Goal: Information Seeking & Learning: Learn about a topic

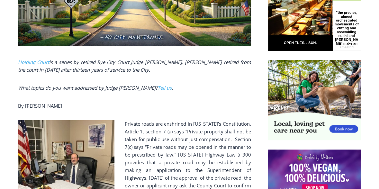
scroll to position [373, 0]
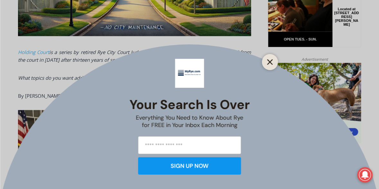
click at [266, 63] on button "Close" at bounding box center [270, 62] width 9 height 9
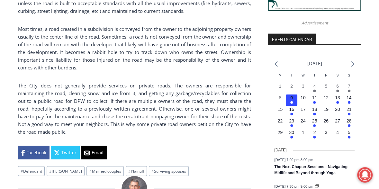
scroll to position [662, 0]
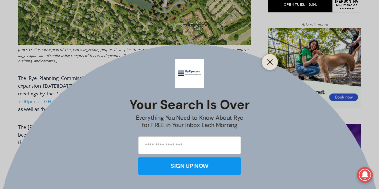
scroll to position [418, 0]
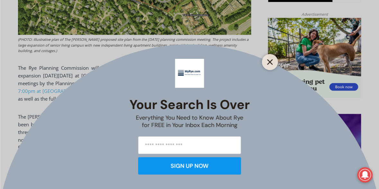
click at [269, 60] on icon "Close" at bounding box center [270, 62] width 6 height 6
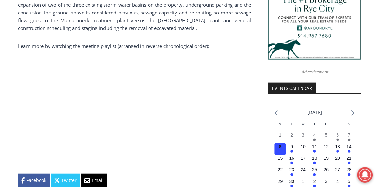
scroll to position [611, 0]
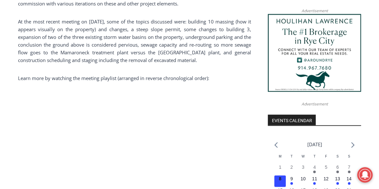
click at [229, 132] on p at bounding box center [134, 143] width 233 height 103
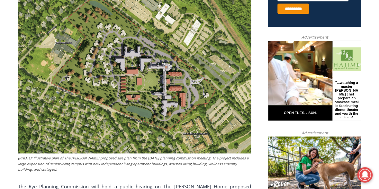
scroll to position [289, 0]
